Goal: Task Accomplishment & Management: Use online tool/utility

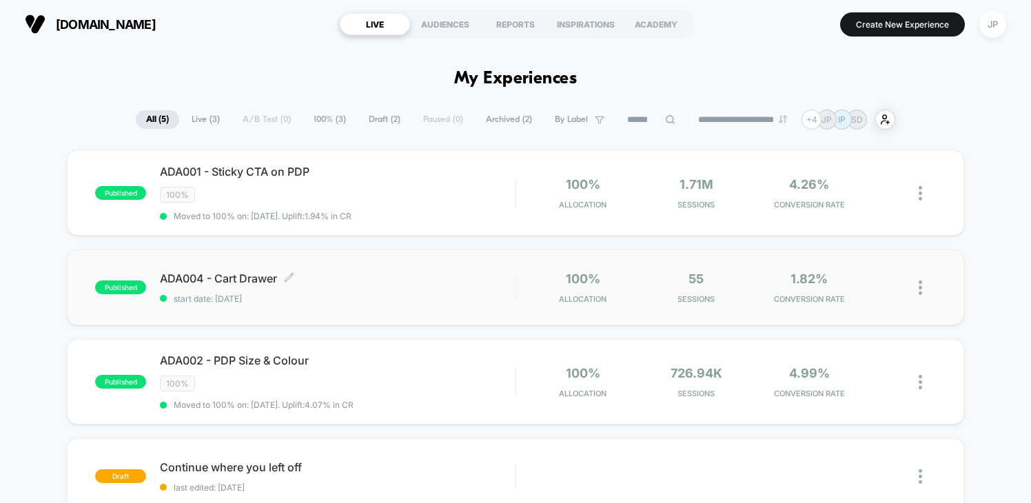
click at [435, 279] on span "ADA004 - Cart Drawer Click to edit experience details" at bounding box center [337, 279] width 355 height 14
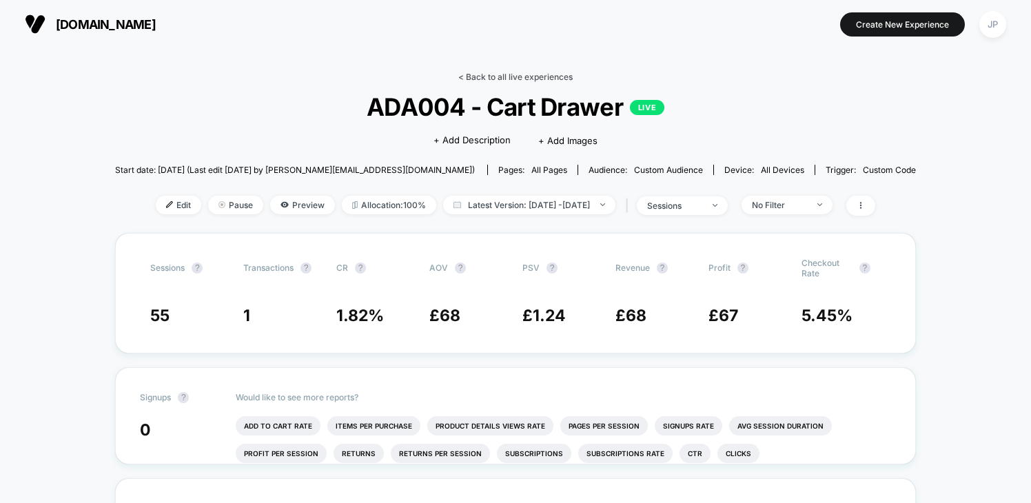
click at [493, 77] on link "< Back to all live experiences" at bounding box center [515, 77] width 114 height 10
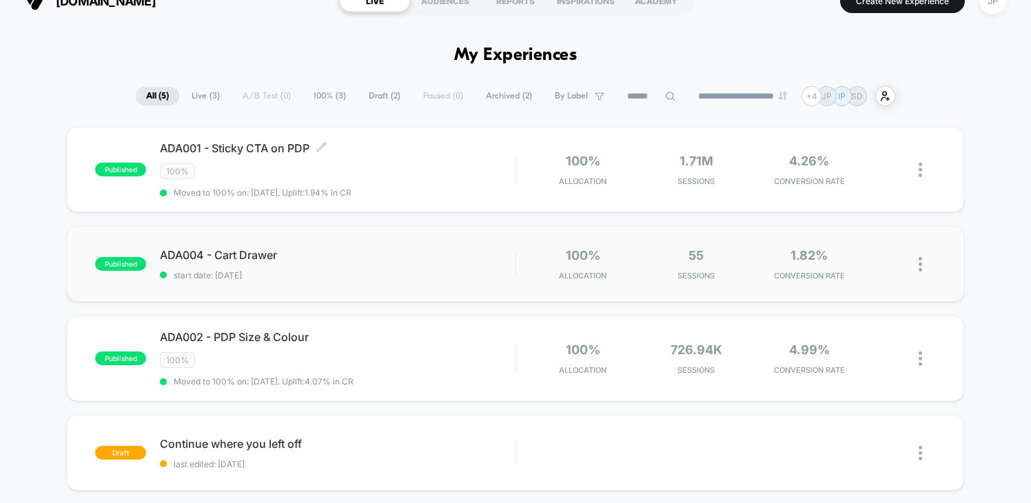
scroll to position [22, 0]
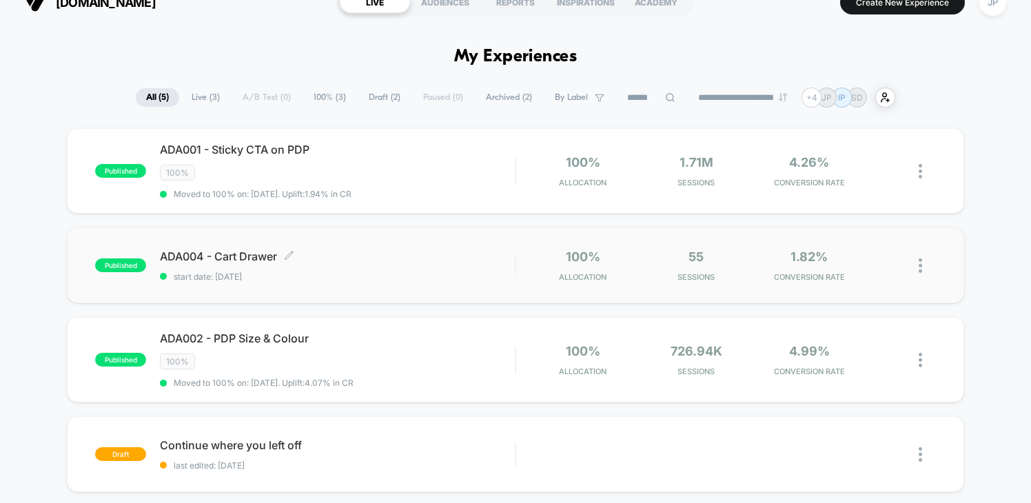
click at [426, 278] on span "start date: [DATE]" at bounding box center [337, 277] width 355 height 10
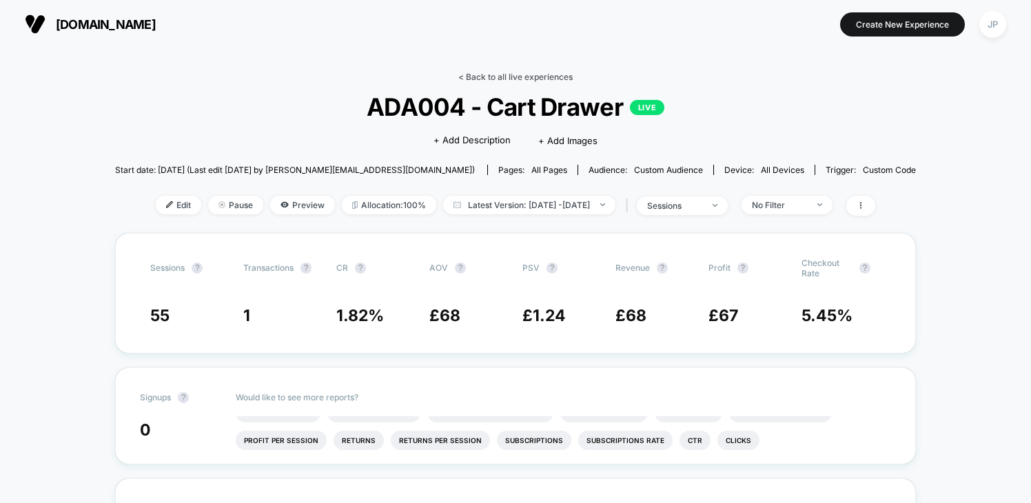
click at [526, 79] on link "< Back to all live experiences" at bounding box center [515, 77] width 114 height 10
